Goal: Transaction & Acquisition: Download file/media

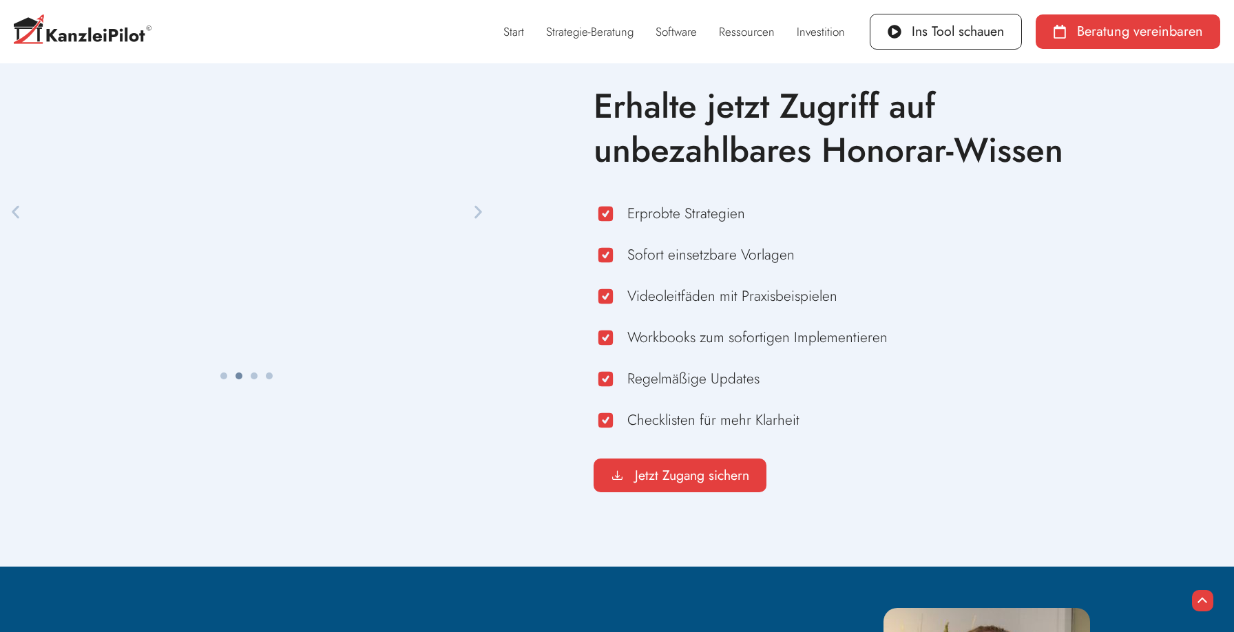
scroll to position [771, 0]
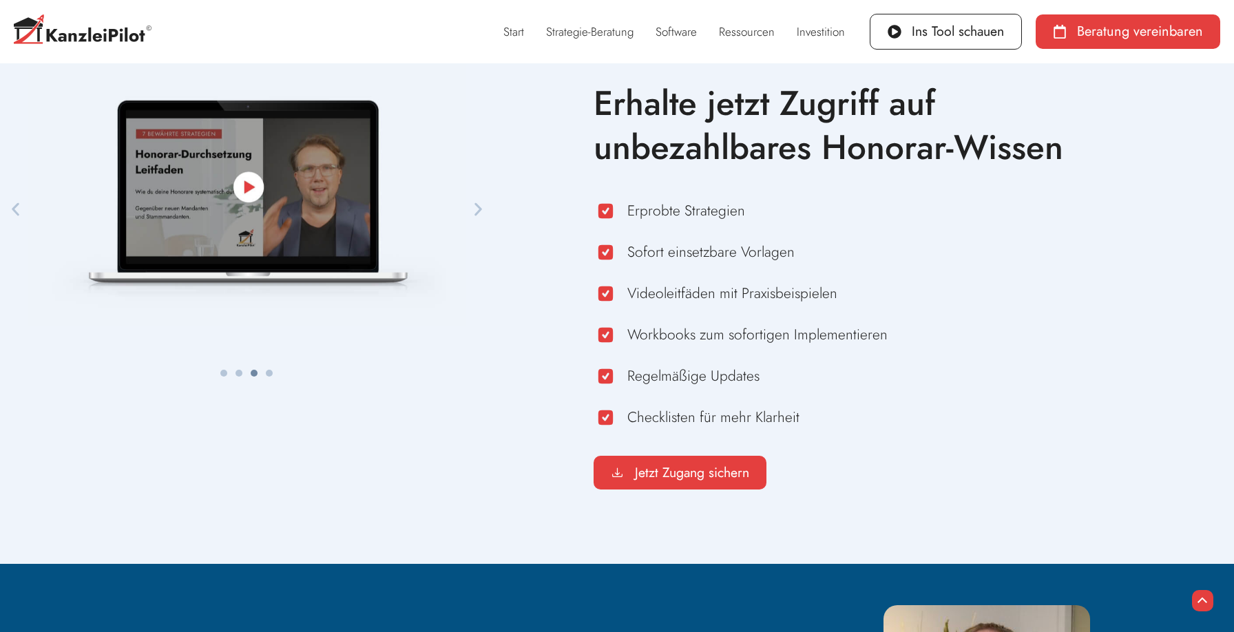
click at [479, 209] on icon "Nächster Slide" at bounding box center [478, 208] width 8 height 13
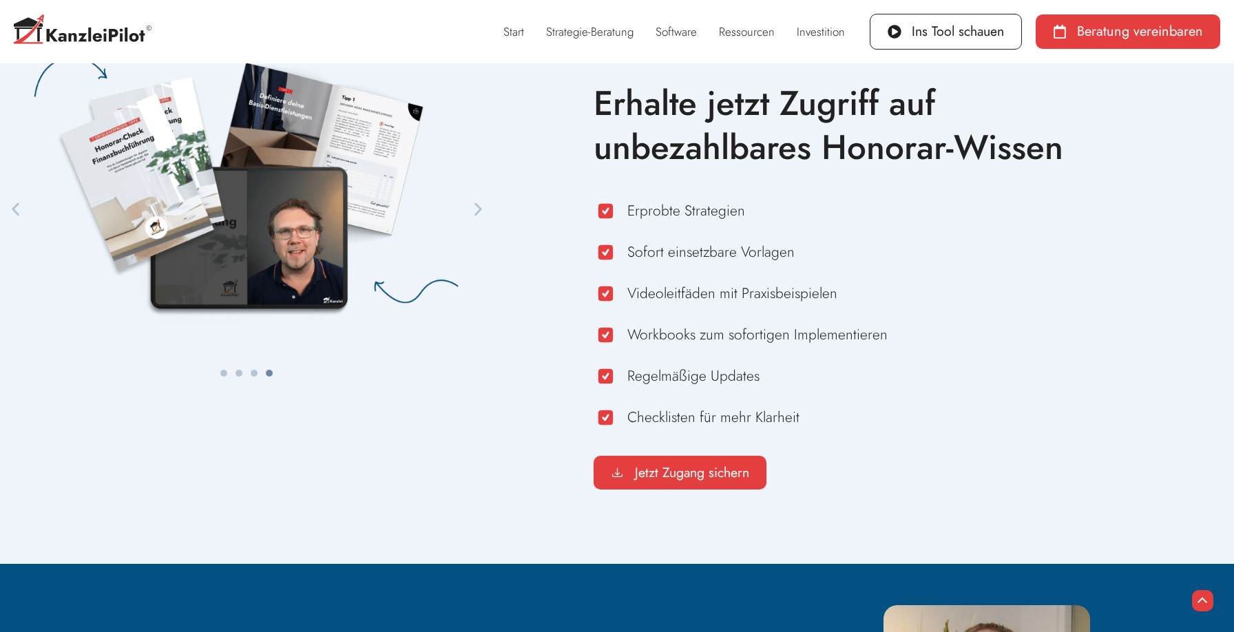
click at [479, 209] on icon "Nächster Slide" at bounding box center [478, 208] width 8 height 13
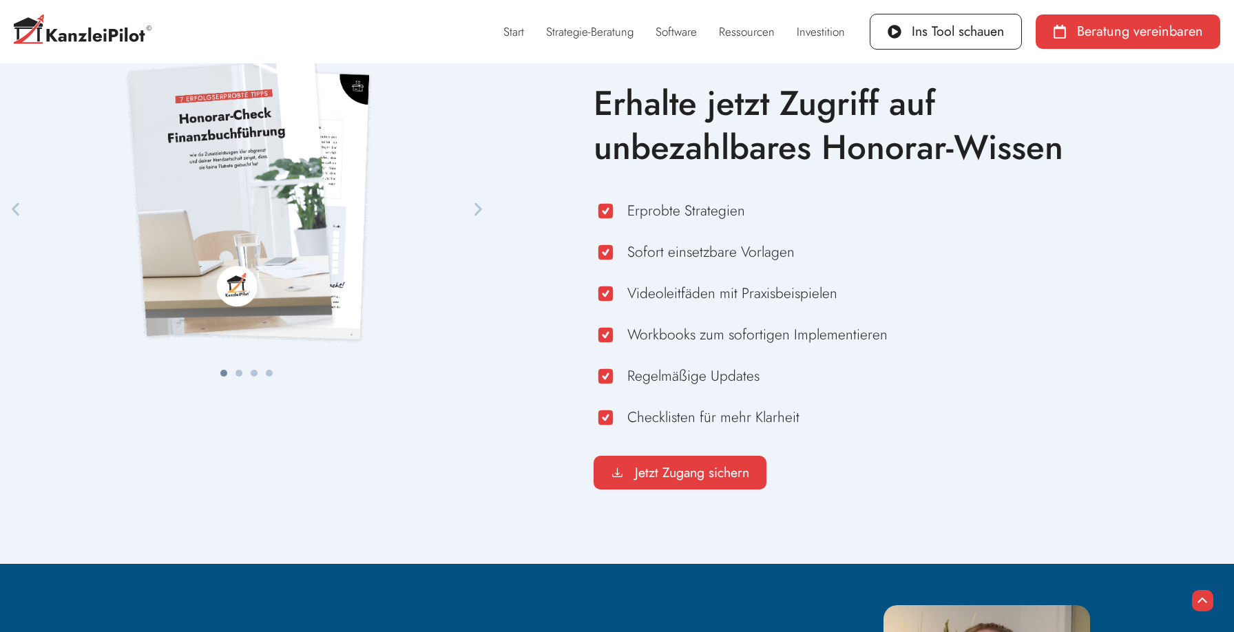
click at [479, 209] on icon "Nächster Slide" at bounding box center [478, 208] width 8 height 13
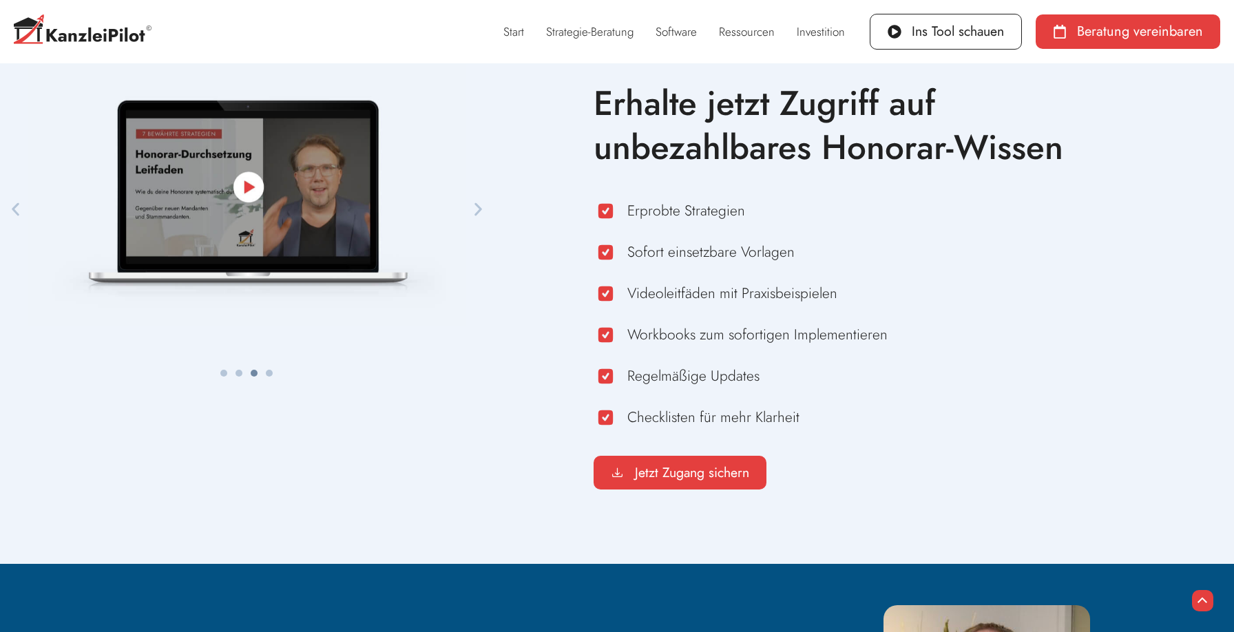
click at [972, 311] on div "Erhalte jetzt Zugriff auf unbezahlbares Honorar-Wissen Erprobte Strategien Sofo…" at bounding box center [877, 285] width 740 height 483
click at [762, 36] on link "Ressourcen" at bounding box center [747, 32] width 78 height 32
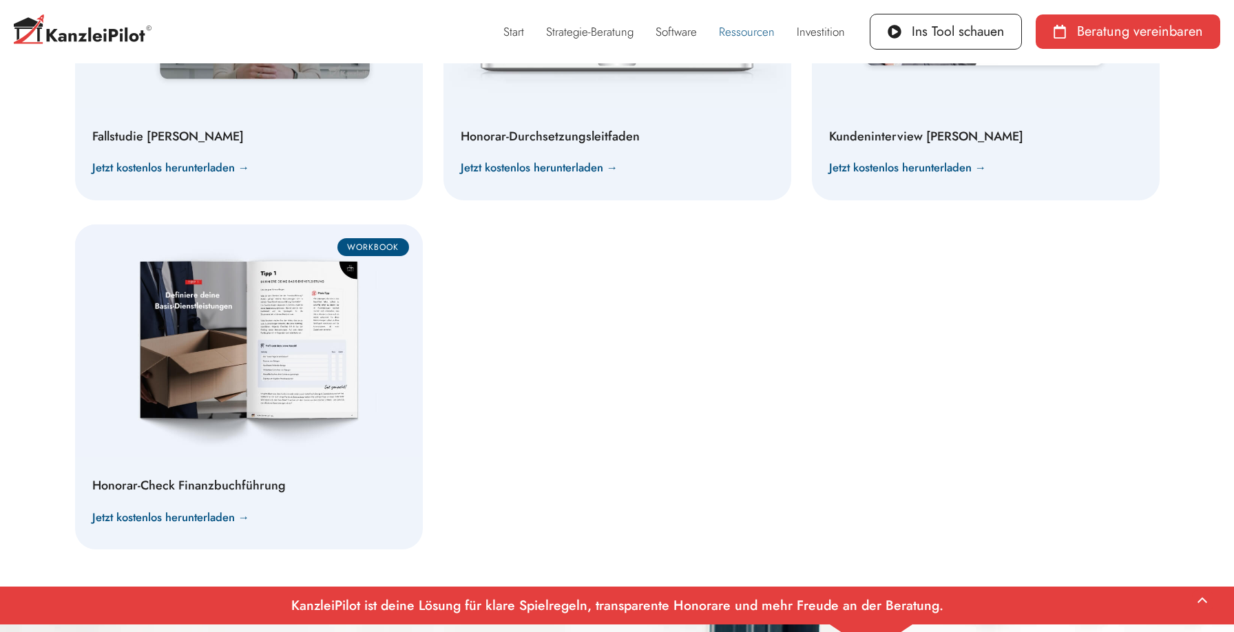
scroll to position [1048, 0]
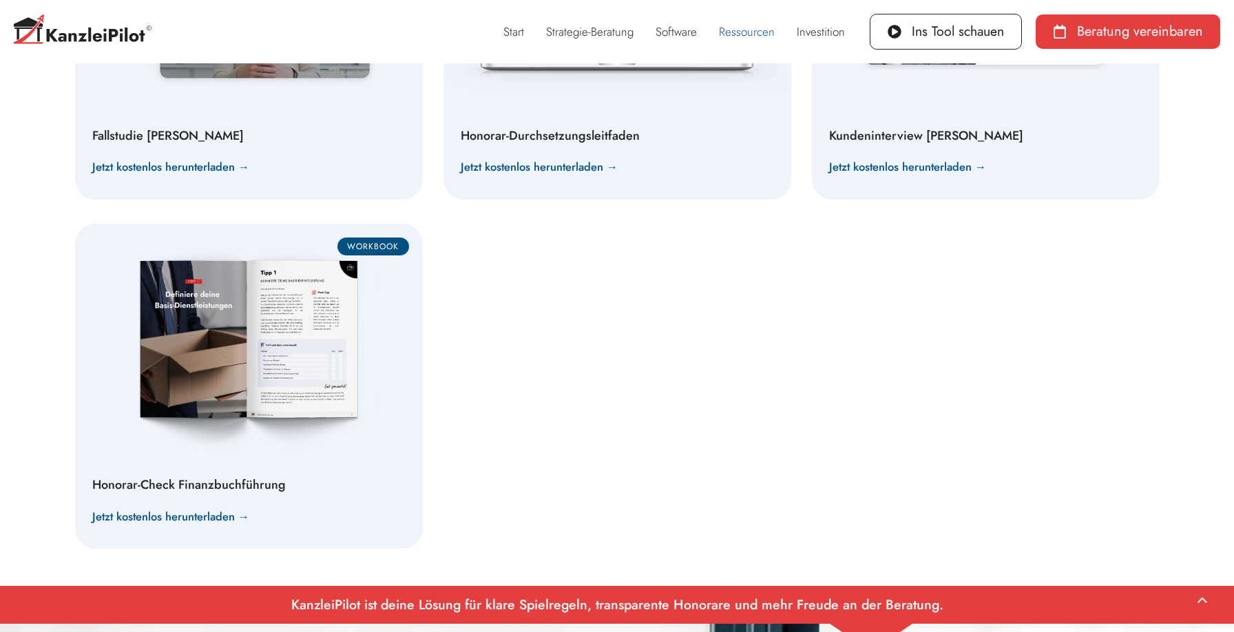
click at [183, 522] on link "Jetzt kostenlos herunterladen →" at bounding box center [171, 517] width 158 height 24
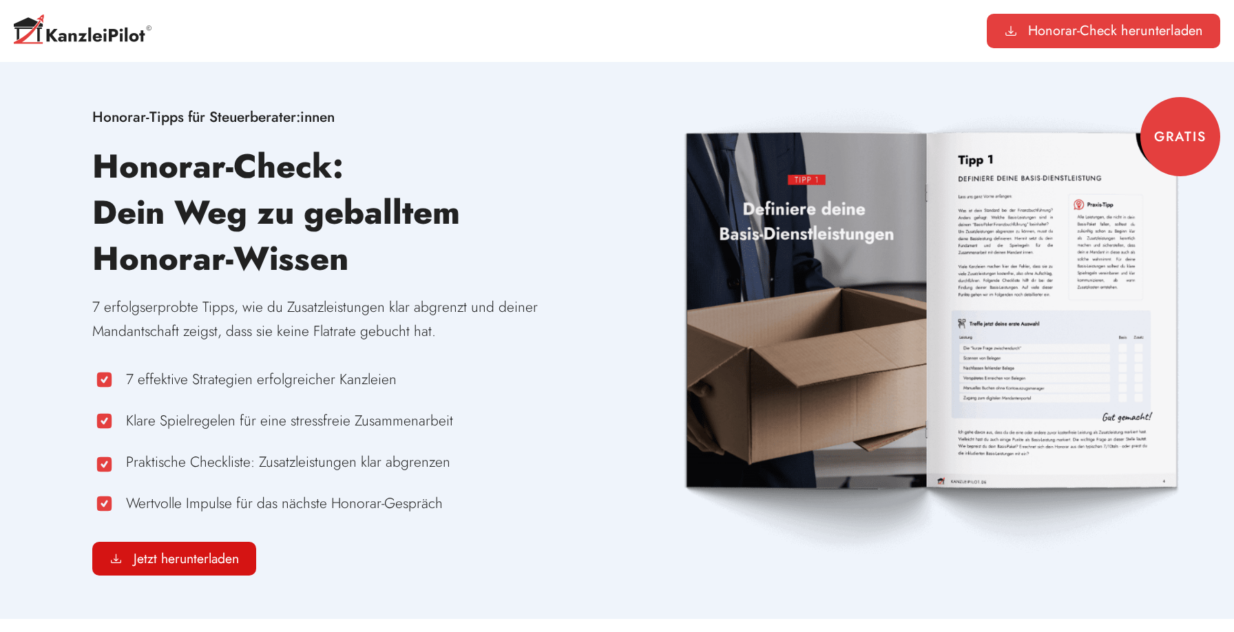
click at [185, 547] on link "Jetzt herunterladen" at bounding box center [174, 559] width 164 height 34
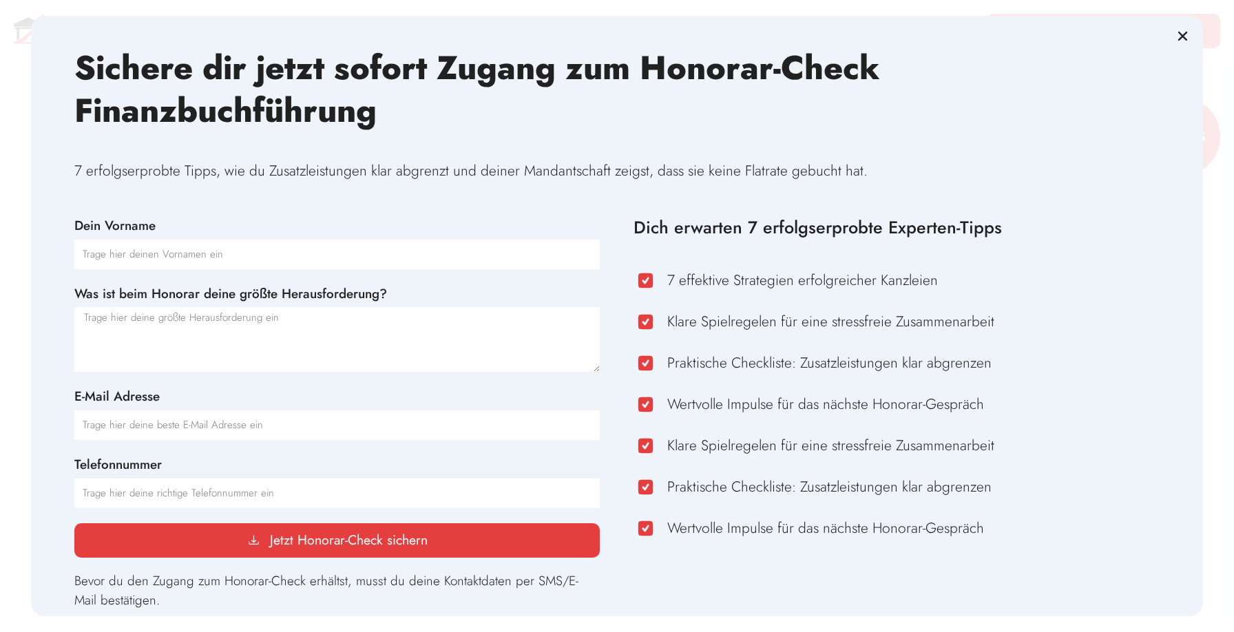
click at [1180, 41] on icon "Close" at bounding box center [1183, 37] width 14 height 14
